Goal: Task Accomplishment & Management: Use online tool/utility

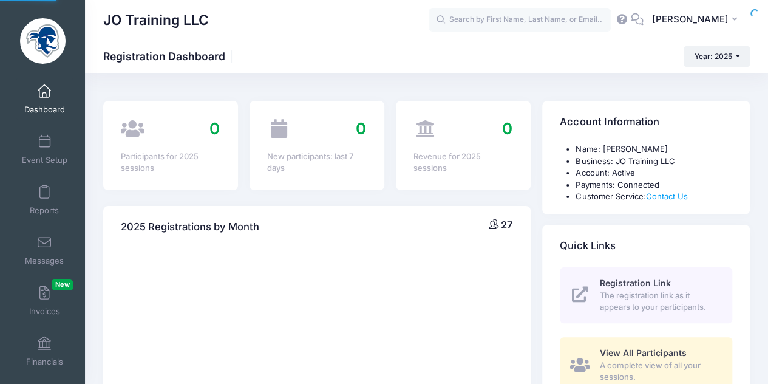
select select
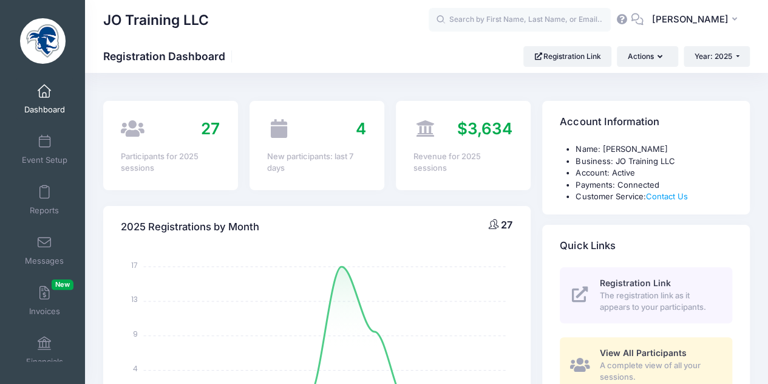
scroll to position [11, 0]
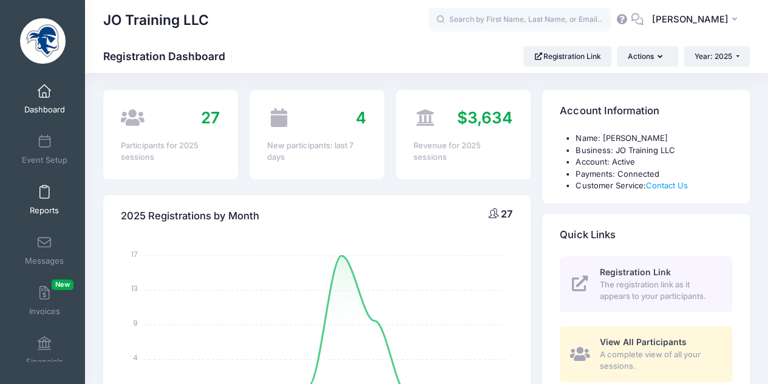
click at [50, 206] on span "Reports" at bounding box center [44, 210] width 29 height 10
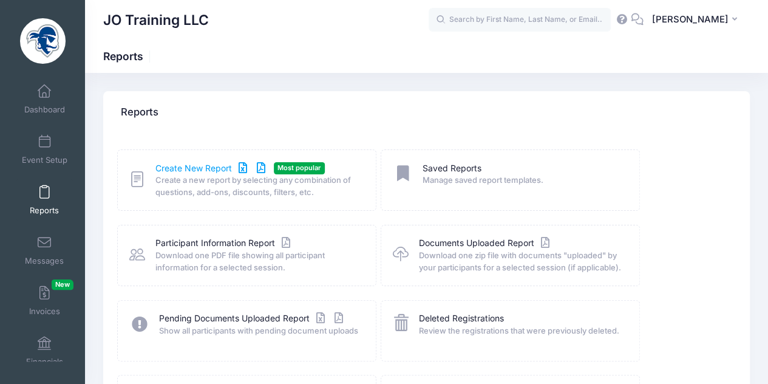
click at [220, 165] on link "Create New Report" at bounding box center [211, 168] width 113 height 13
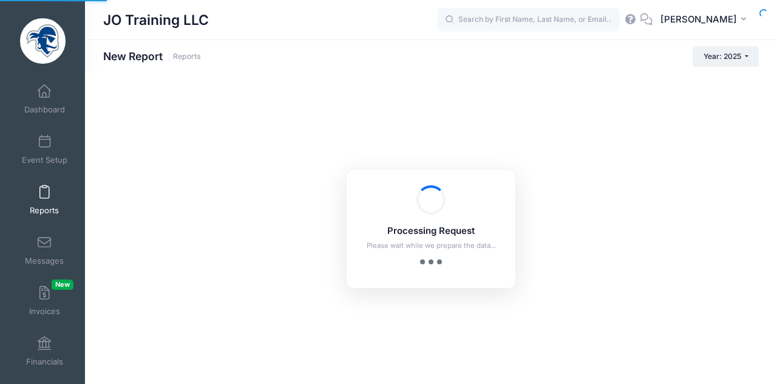
checkbox input "true"
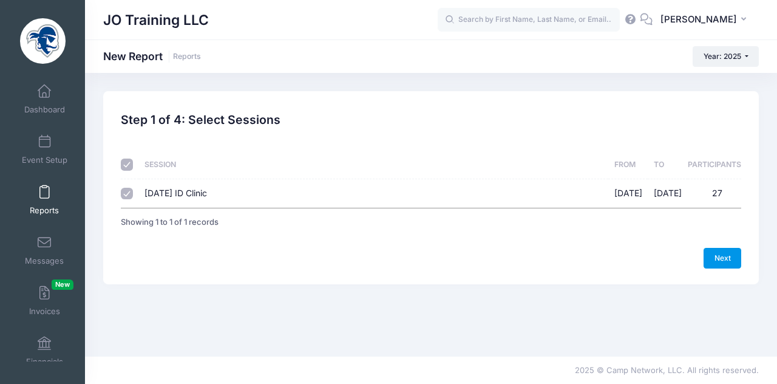
click at [718, 253] on link "Next" at bounding box center [723, 258] width 38 height 21
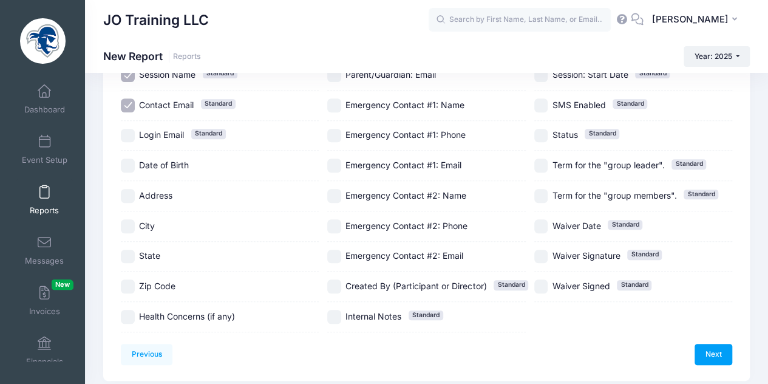
scroll to position [197, 0]
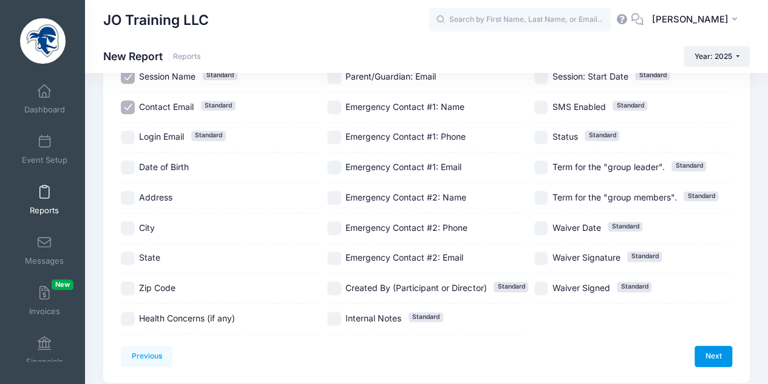
click at [709, 351] on link "Next" at bounding box center [714, 355] width 38 height 21
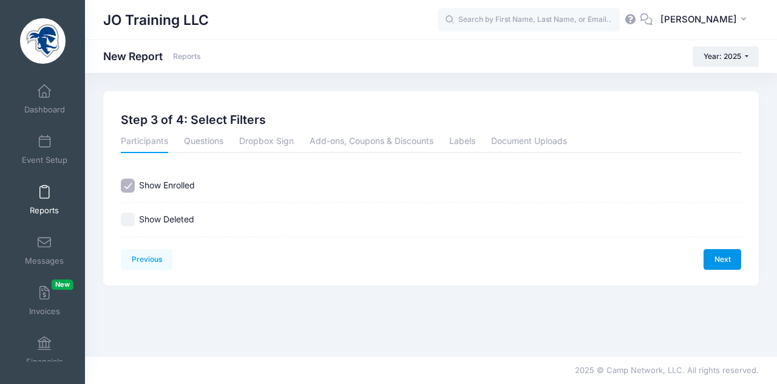
click at [706, 256] on link "Next" at bounding box center [723, 259] width 38 height 21
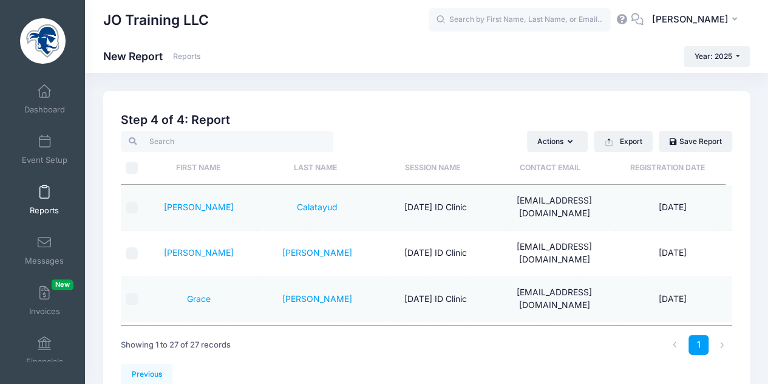
click at [132, 171] on input "\a \a" at bounding box center [132, 168] width 12 height 12
checkbox input "true"
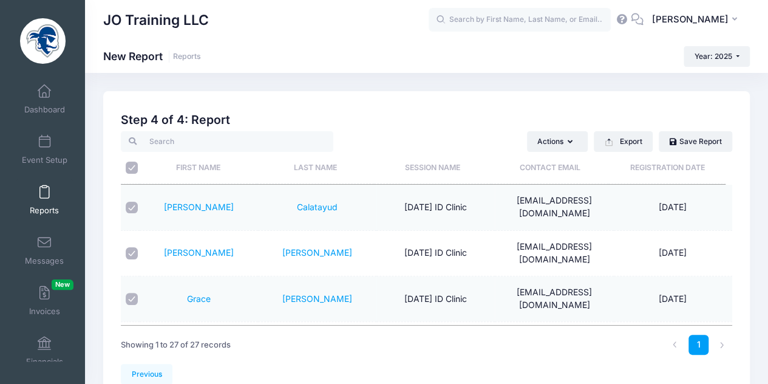
checkbox input "true"
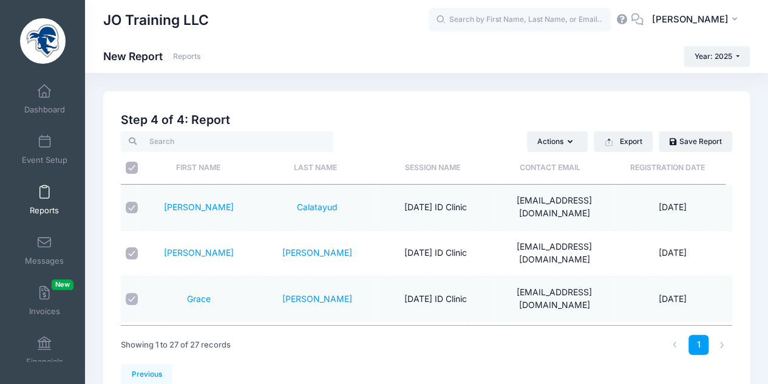
checkbox input "true"
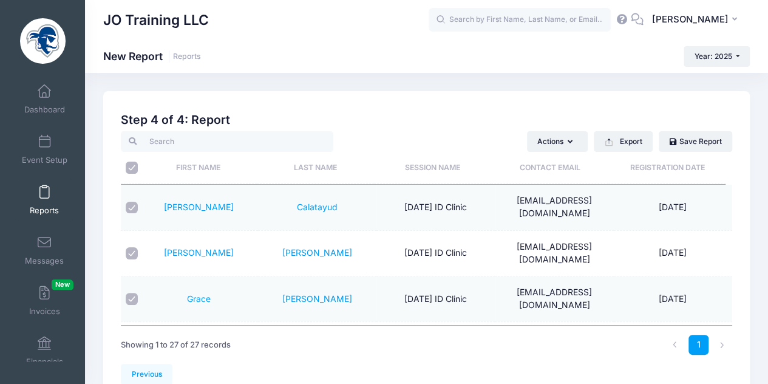
checkbox input "true"
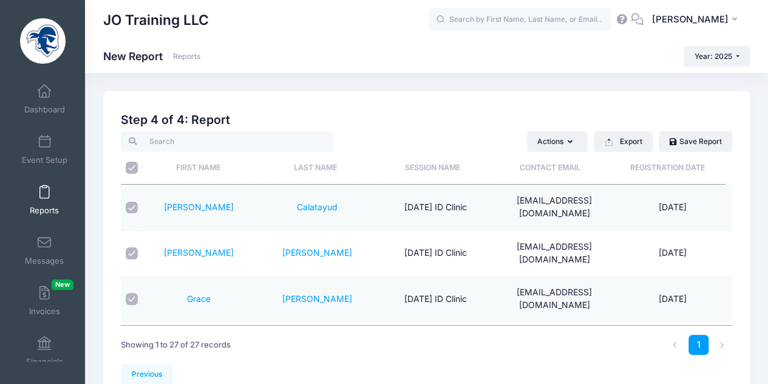
checkbox input "true"
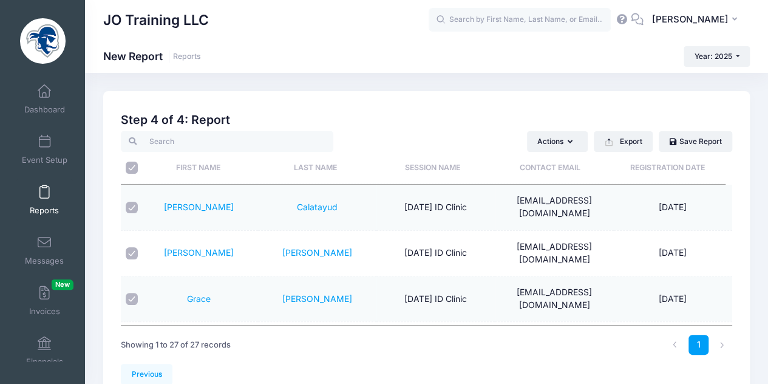
checkbox input "true"
click at [627, 141] on button "Export" at bounding box center [623, 141] width 59 height 21
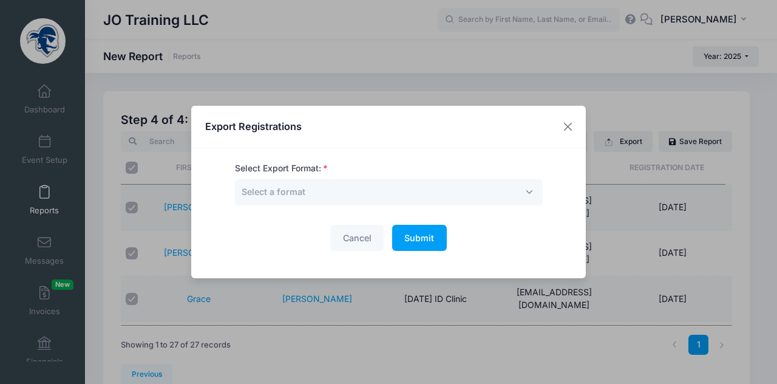
click at [436, 177] on div "Select Export Format: Excel CSV Print Select a format" at bounding box center [389, 183] width 308 height 43
click at [410, 192] on span "Select a format" at bounding box center [389, 192] width 308 height 26
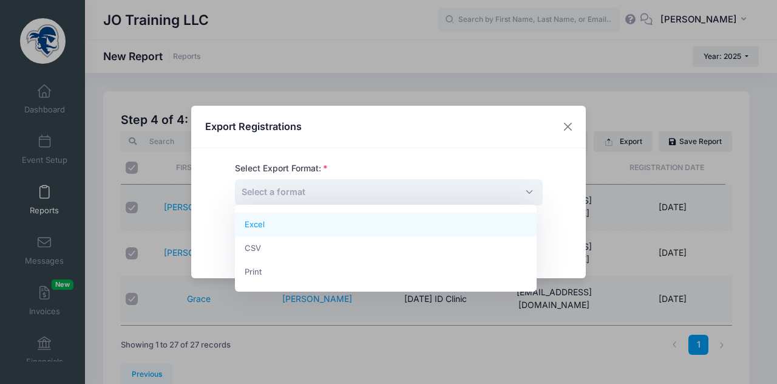
select select "excel"
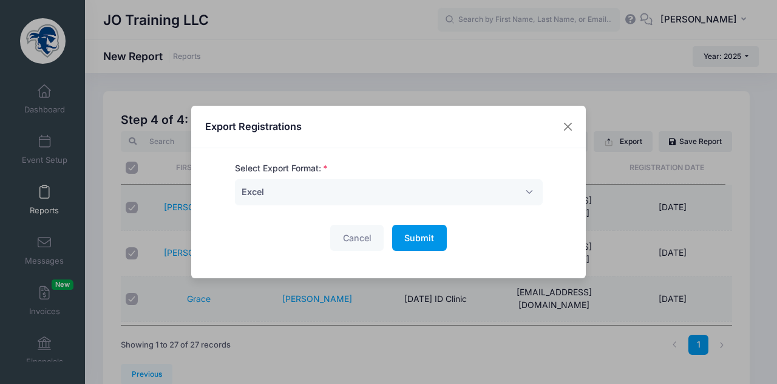
click at [421, 240] on span "Submit" at bounding box center [419, 238] width 30 height 10
